Goal: Information Seeking & Learning: Learn about a topic

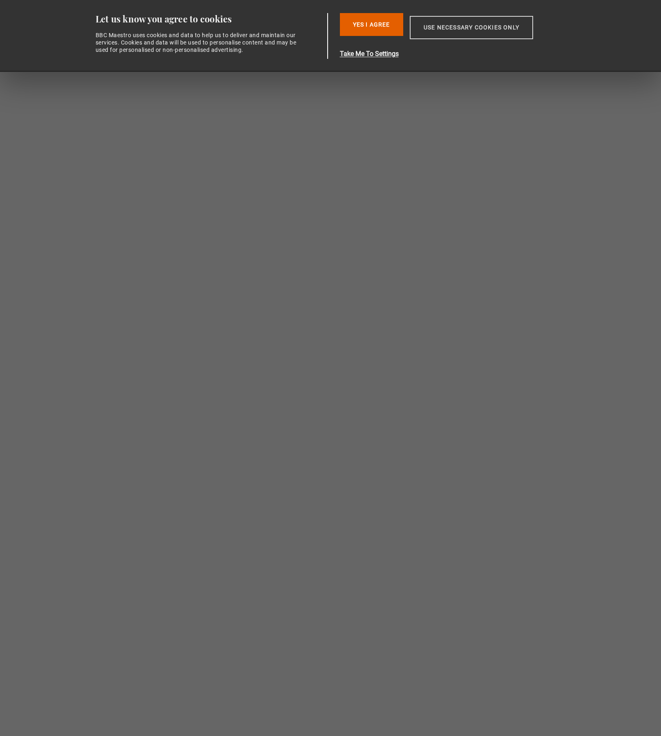
click at [451, 29] on button "Use necessary cookies only" at bounding box center [471, 27] width 123 height 23
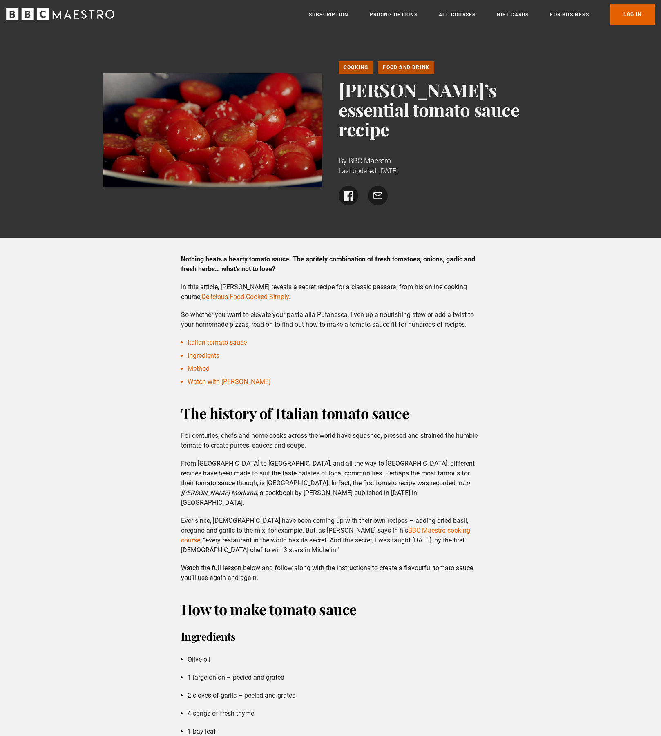
click at [435, 310] on p "So whether you want to elevate your pasta alla Putanesca, liven up a nourishing…" at bounding box center [330, 320] width 299 height 20
click at [182, 255] on strong "Nothing beats a hearty tomato sauce. The spritely combination of fresh tomatoes…" at bounding box center [328, 264] width 294 height 18
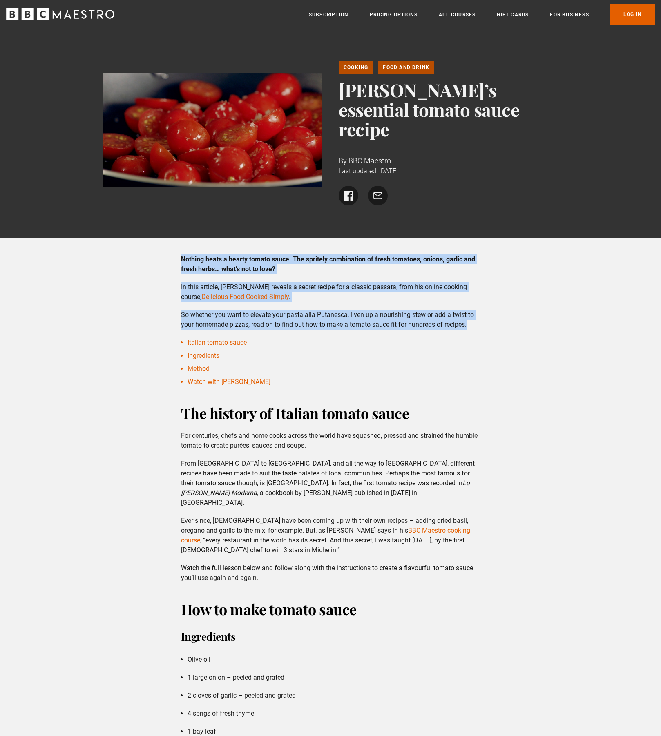
drag, startPoint x: 181, startPoint y: 238, endPoint x: 554, endPoint y: 306, distance: 379.5
copy div "Nothing beats a hearty tomato sauce. The spritely combination of fresh tomatoes…"
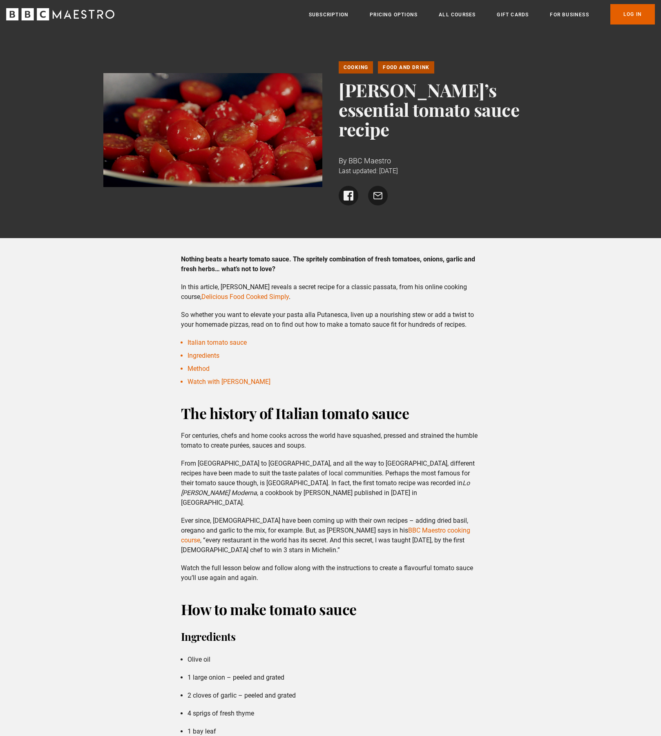
click at [408, 338] on li "Italian tomato sauce" at bounding box center [333, 343] width 293 height 10
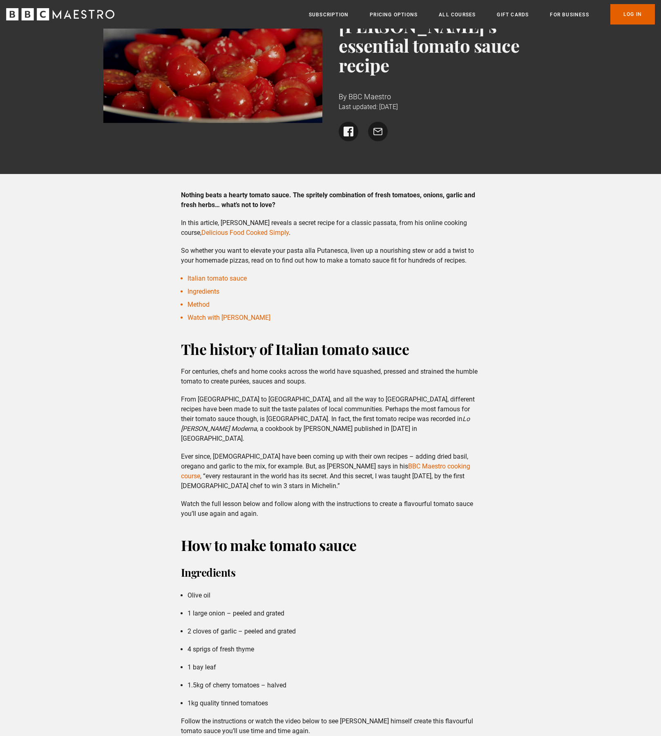
scroll to position [65, 0]
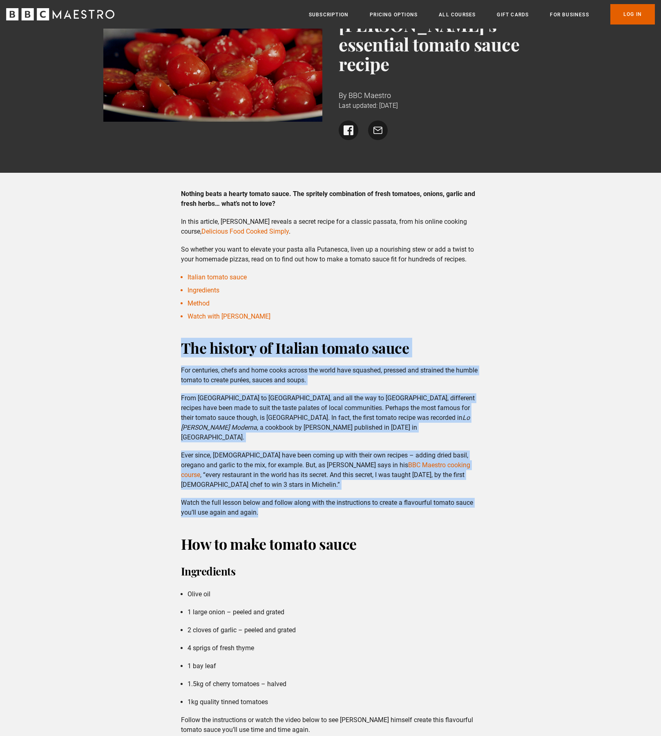
drag, startPoint x: 183, startPoint y: 324, endPoint x: 352, endPoint y: 481, distance: 230.3
click at [352, 481] on div "The history of Italian tomato sauce For centuries, chefs and home cooks across …" at bounding box center [330, 428] width 312 height 180
copy div "The history of Italian tomato sauce For centuries, chefs and home cooks across …"
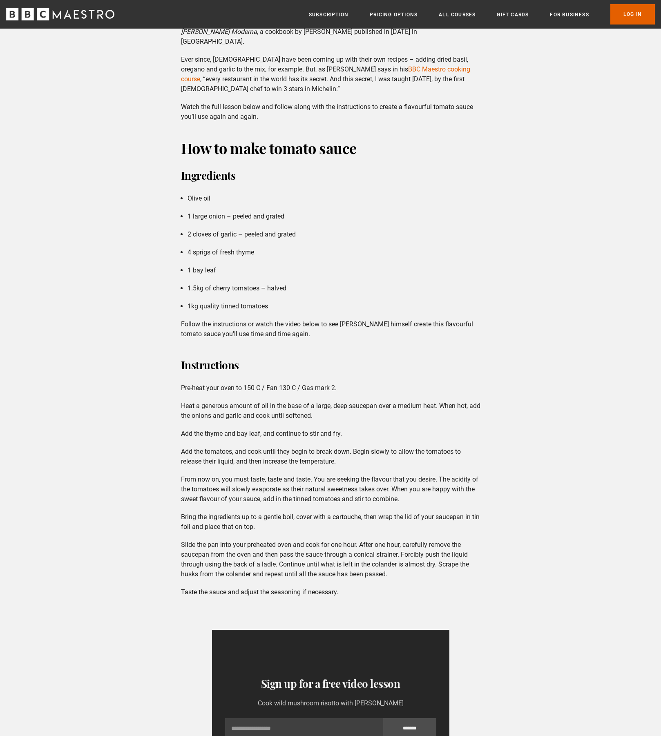
scroll to position [568, 0]
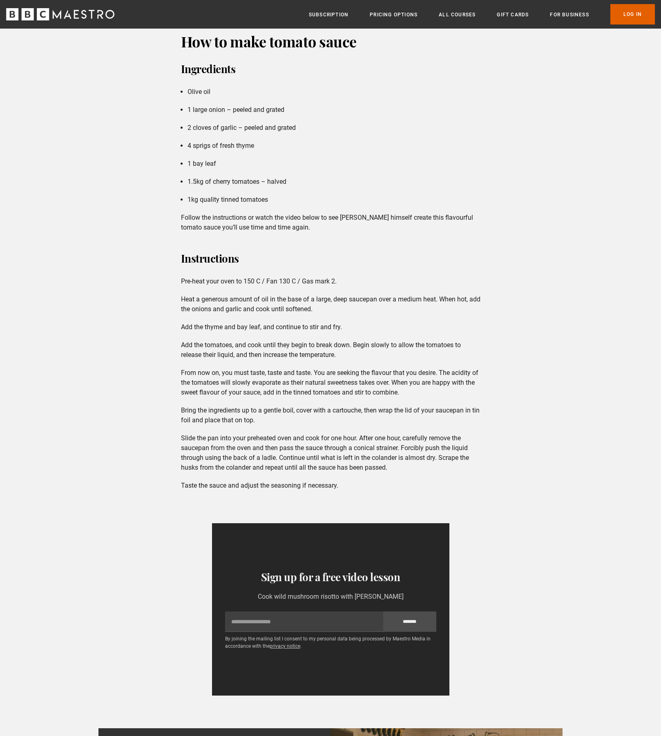
click at [437, 373] on div "Instructions Pre-heat your oven to 150 C / Fan 130 C / Gas mark 2. Heat a gener…" at bounding box center [330, 472] width 312 height 447
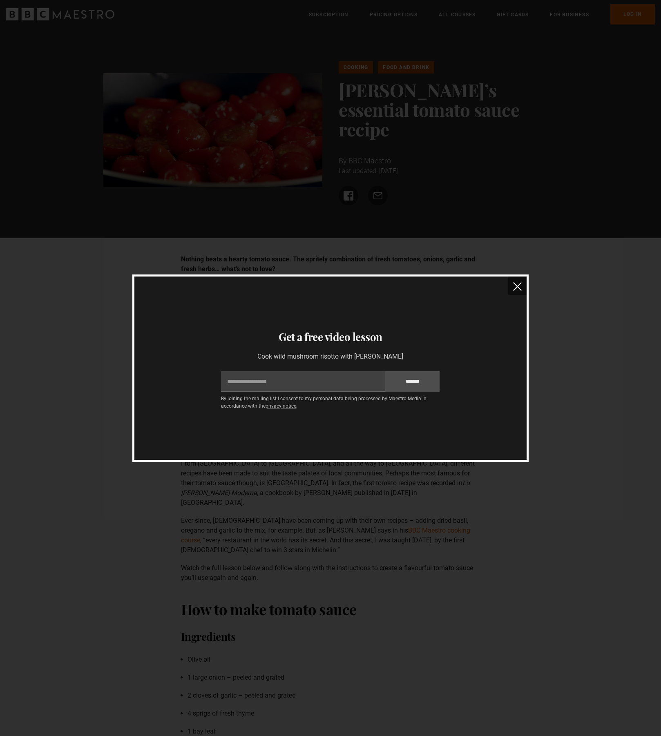
scroll to position [0, 0]
click at [518, 287] on img "close" at bounding box center [517, 286] width 9 height 9
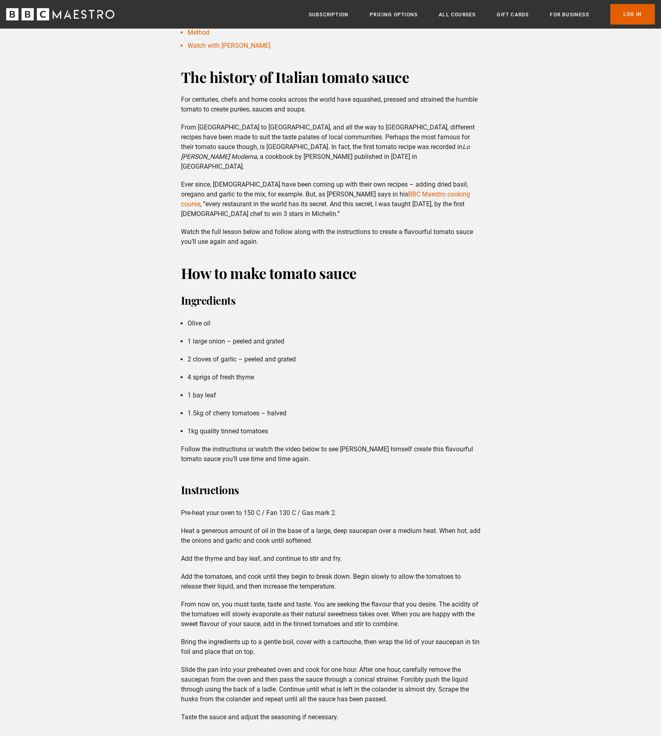
scroll to position [336, 0]
